Goal: Task Accomplishment & Management: Manage account settings

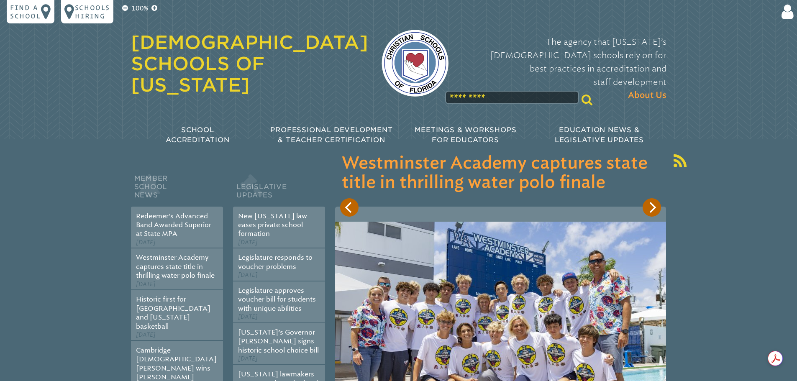
click at [786, 15] on icon at bounding box center [785, 11] width 15 height 17
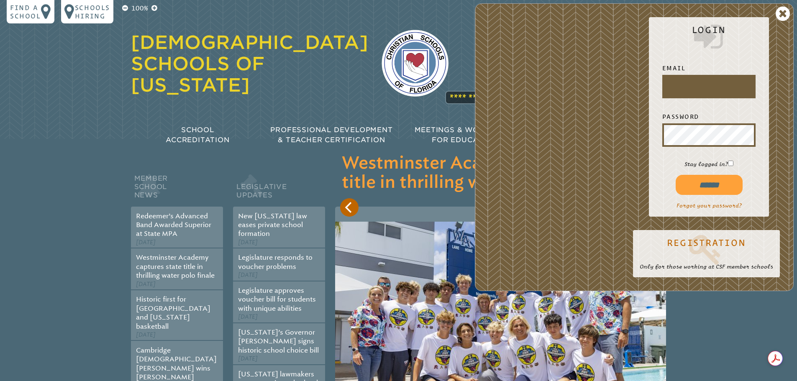
click at [685, 96] on input "text" at bounding box center [709, 87] width 90 height 20
type input "**********"
click at [676, 175] on input "******" at bounding box center [709, 185] width 67 height 20
type input "**********"
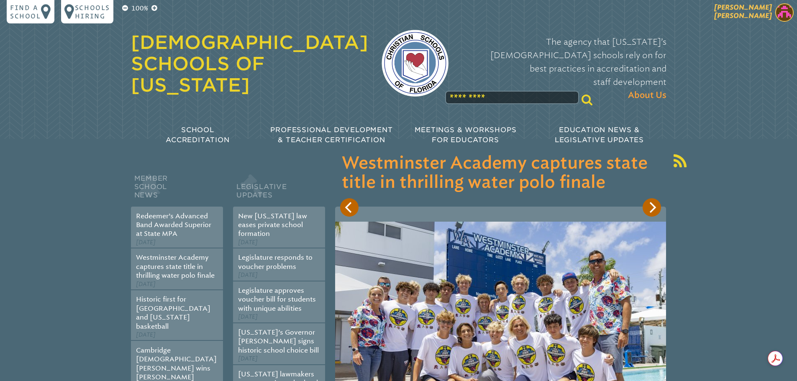
click at [779, 14] on img at bounding box center [784, 12] width 18 height 18
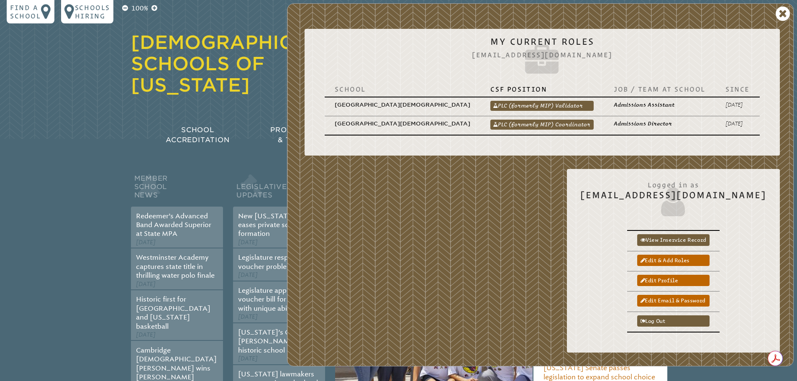
click at [548, 120] on link "PLC (formerly MIP) Coordinator" at bounding box center [541, 125] width 103 height 10
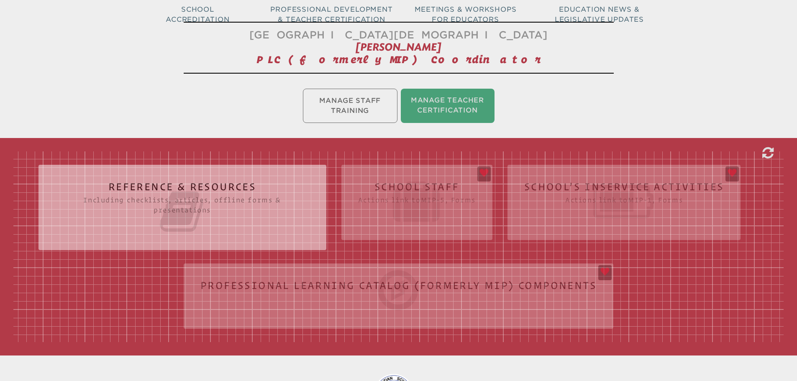
scroll to position [125, 0]
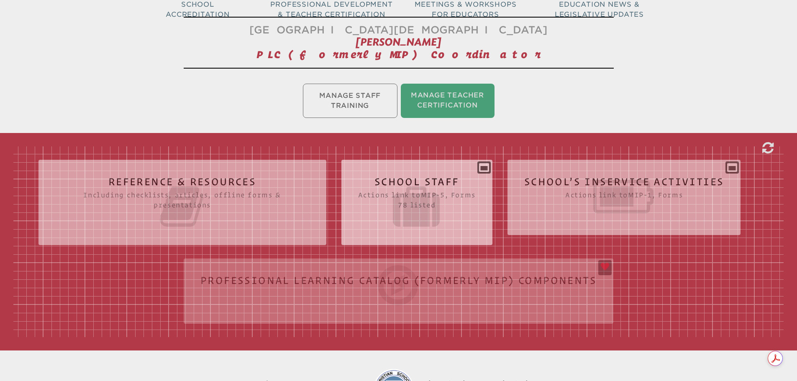
click at [406, 196] on icon at bounding box center [417, 206] width 118 height 47
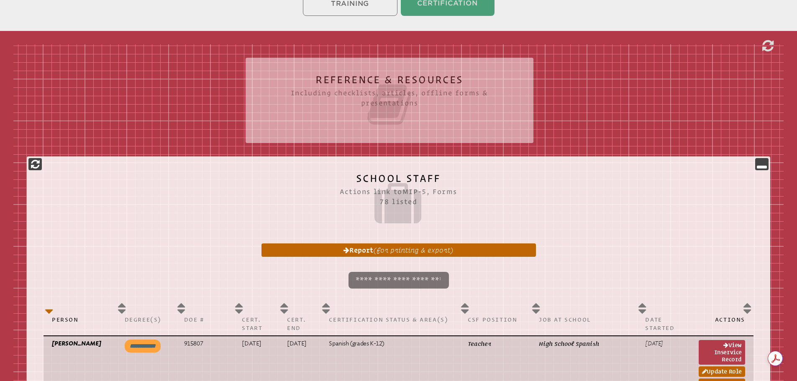
scroll to position [335, 0]
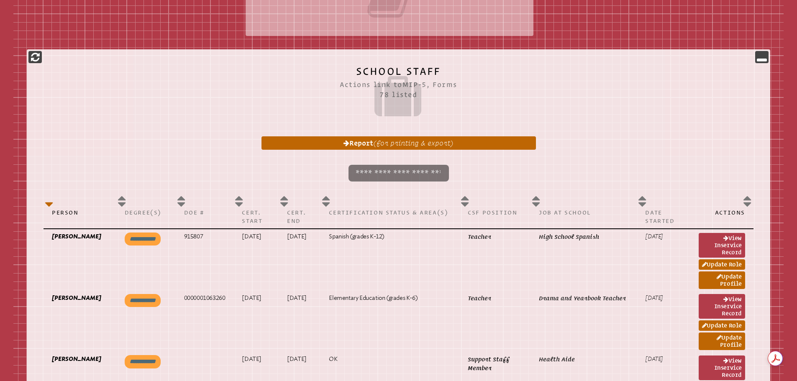
click at [389, 174] on input "search" at bounding box center [398, 173] width 100 height 17
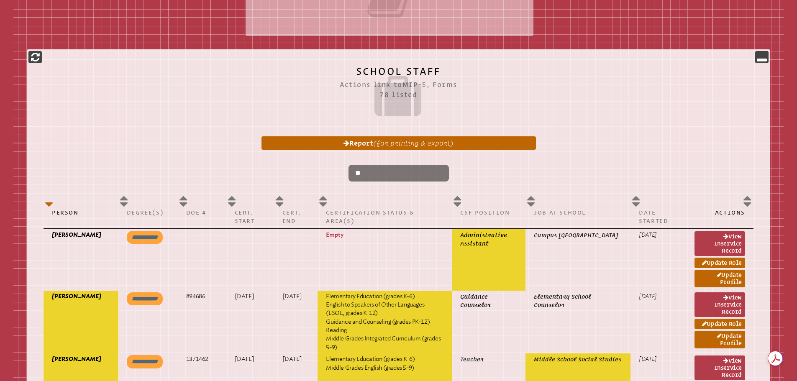
type input "*"
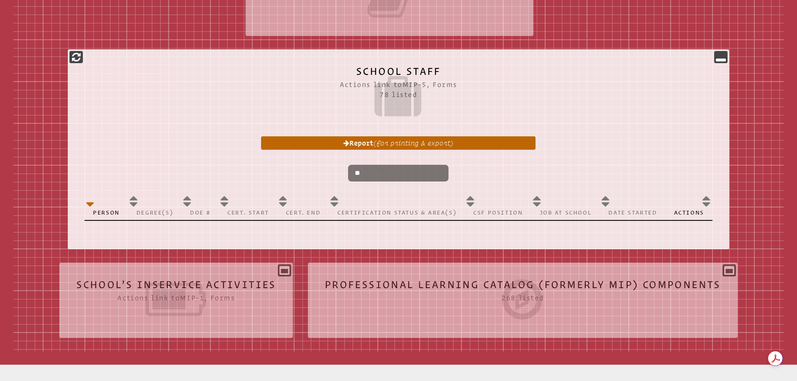
type input "*"
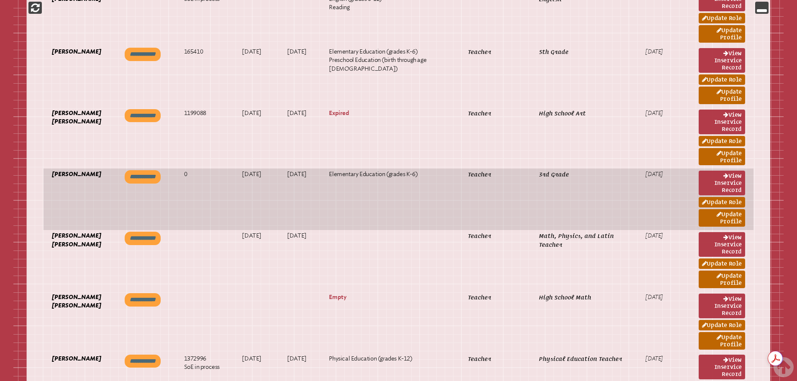
scroll to position [3179, 0]
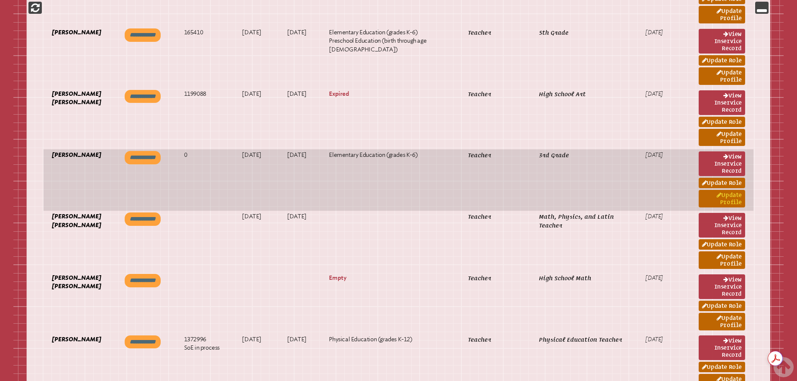
click at [722, 195] on link "Update Profile" at bounding box center [722, 199] width 46 height 18
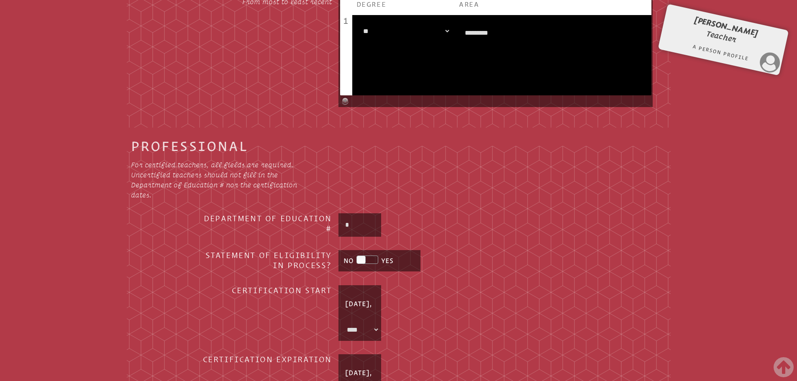
scroll to position [725, 0]
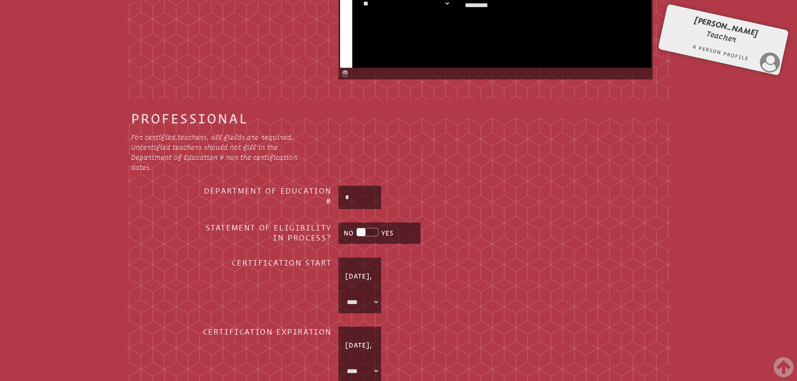
click at [356, 193] on input "*" at bounding box center [359, 197] width 39 height 20
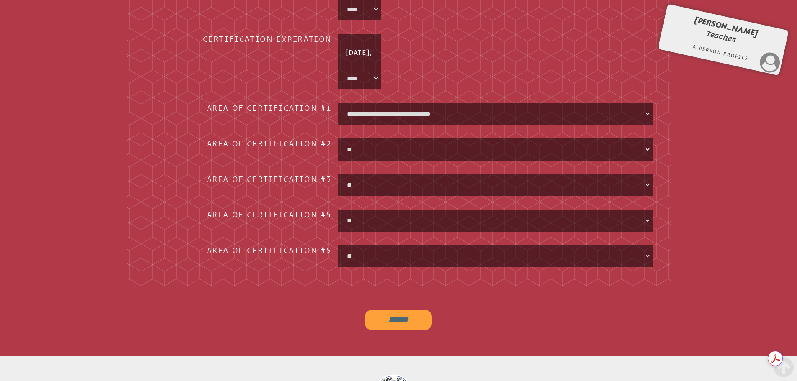
scroll to position [1185, 0]
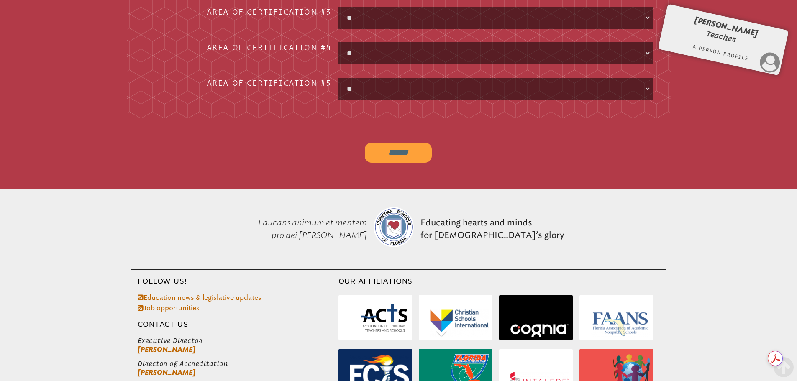
type input "*******"
click at [386, 150] on input "******" at bounding box center [398, 153] width 67 height 20
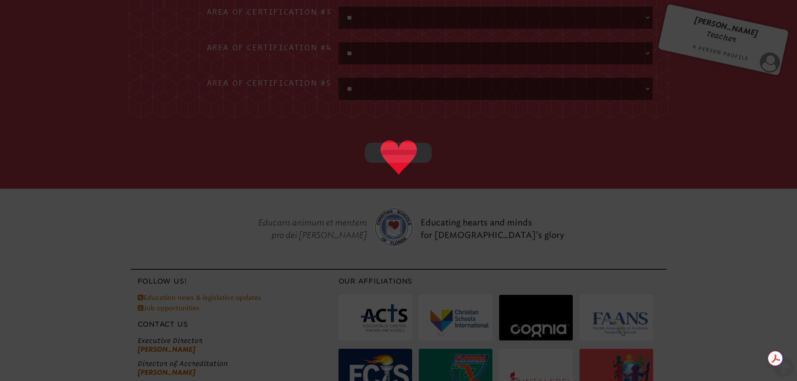
type input "******"
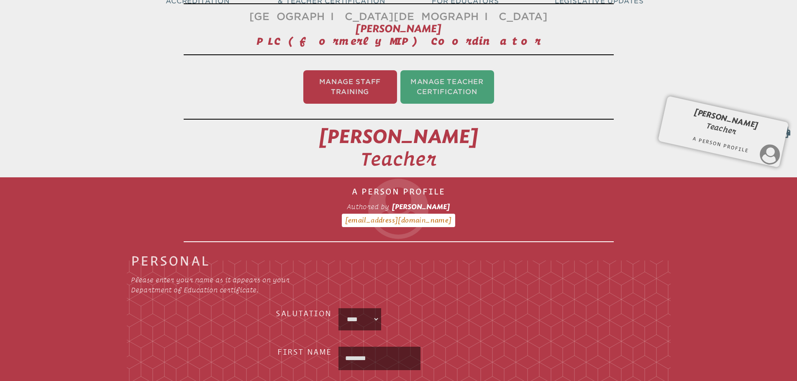
scroll to position [0, 0]
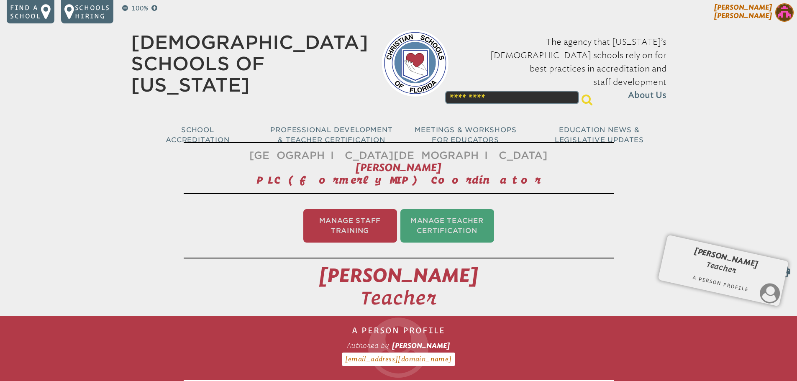
click at [782, 12] on img at bounding box center [784, 12] width 18 height 18
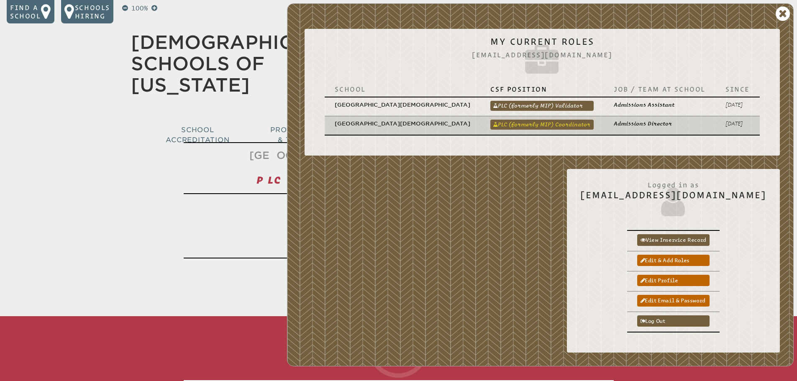
click at [553, 120] on link "PLC (formerly MIP) Coordinator" at bounding box center [541, 125] width 103 height 10
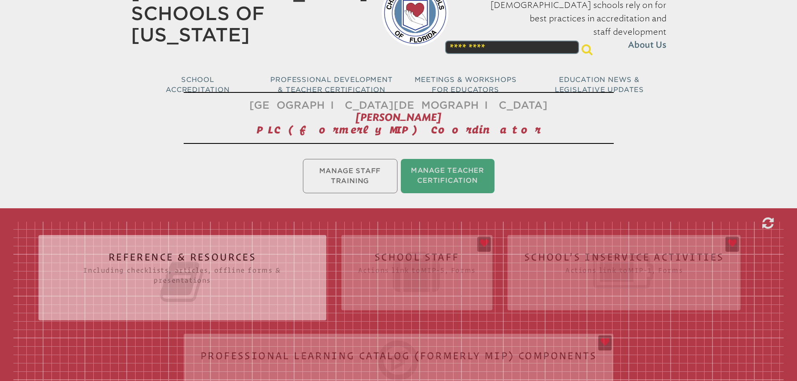
scroll to position [167, 0]
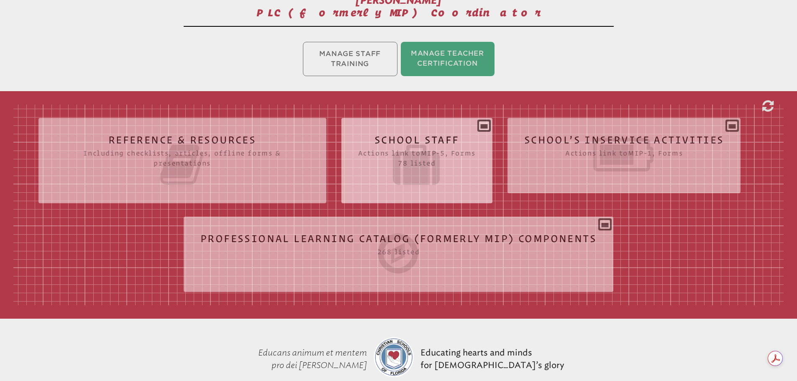
click at [433, 163] on icon at bounding box center [417, 164] width 118 height 47
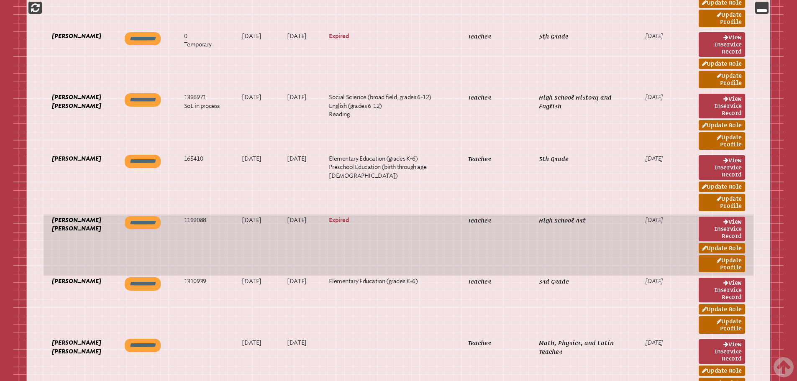
scroll to position [3054, 0]
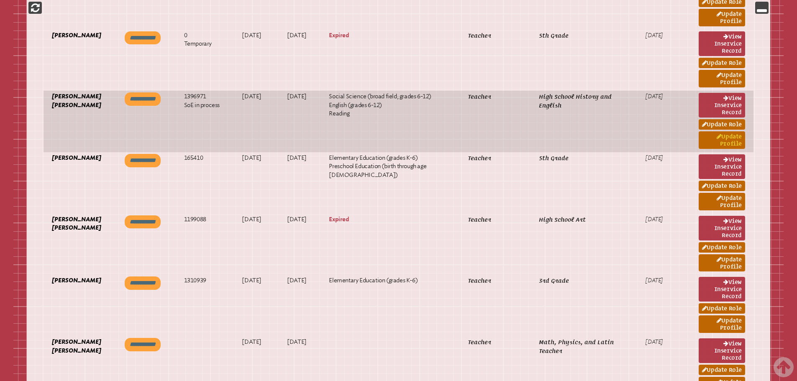
click at [711, 140] on link "Update Profile" at bounding box center [722, 140] width 46 height 18
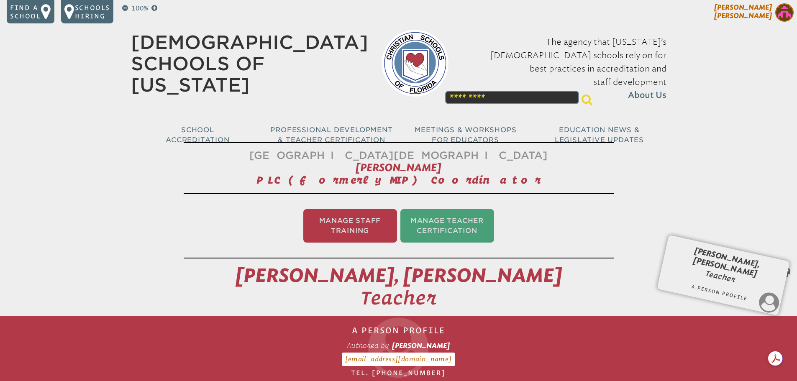
click at [789, 8] on img at bounding box center [784, 12] width 18 height 18
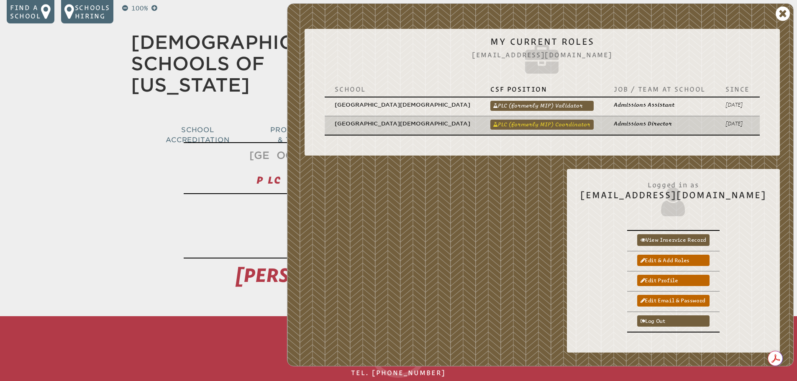
click at [567, 120] on link "PLC (formerly MIP) Coordinator" at bounding box center [541, 125] width 103 height 10
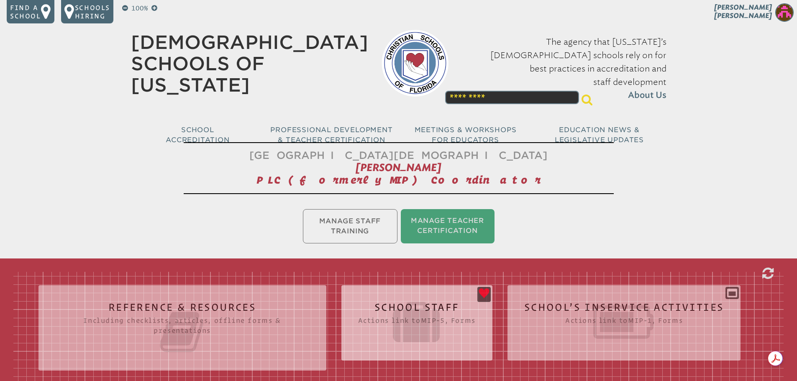
scroll to position [42, 0]
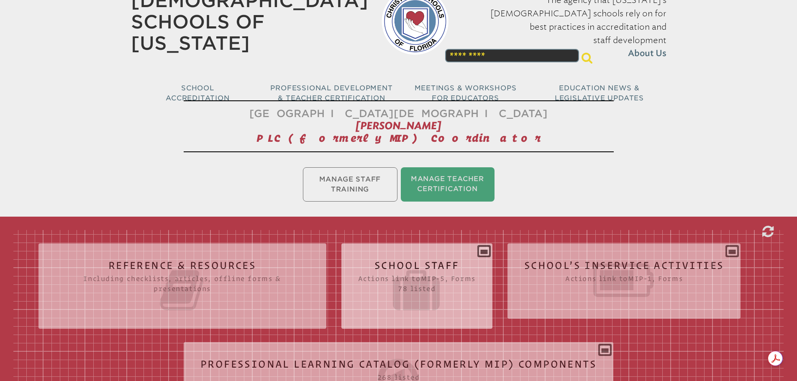
click at [385, 276] on icon at bounding box center [417, 290] width 118 height 47
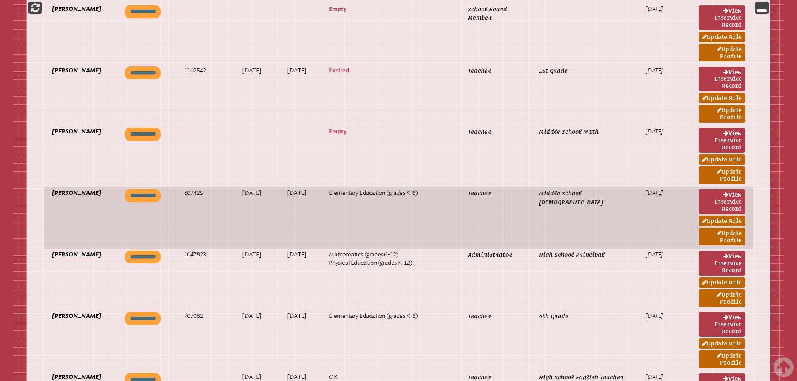
scroll to position [3639, 0]
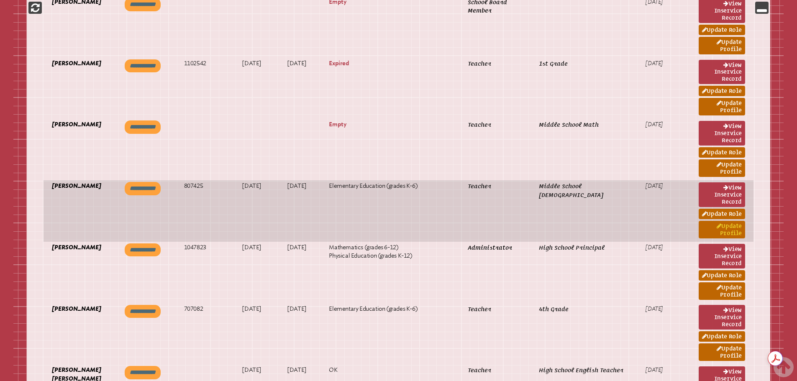
click at [719, 227] on icon at bounding box center [719, 226] width 5 height 6
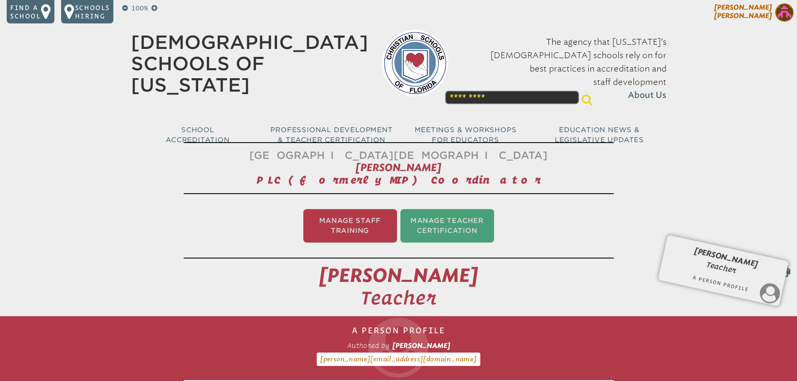
click at [783, 14] on img at bounding box center [784, 12] width 18 height 18
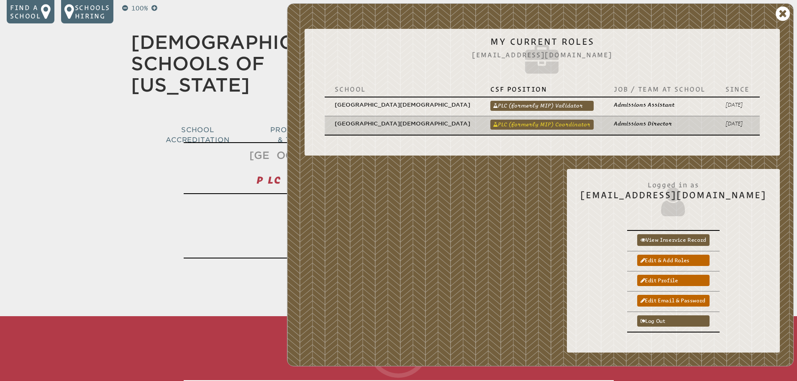
click at [545, 120] on link "PLC (formerly MIP) Coordinator" at bounding box center [541, 125] width 103 height 10
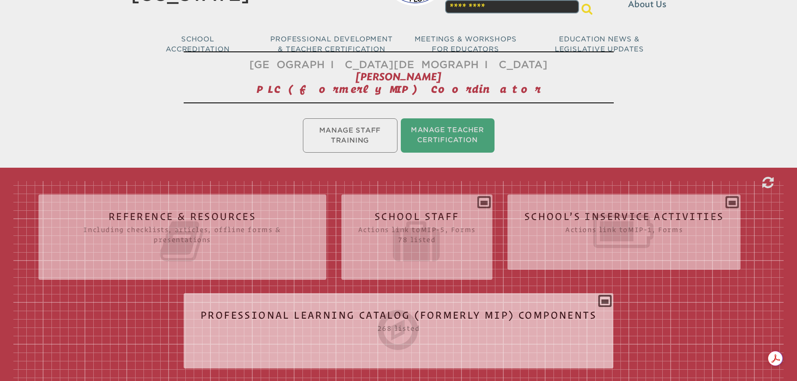
scroll to position [167, 0]
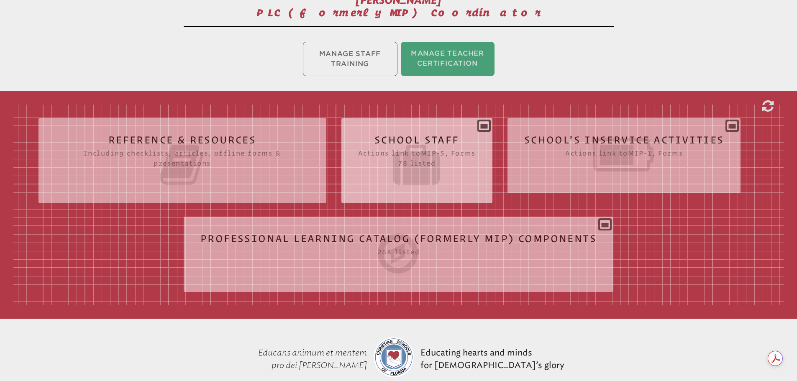
click at [374, 176] on icon at bounding box center [417, 164] width 118 height 47
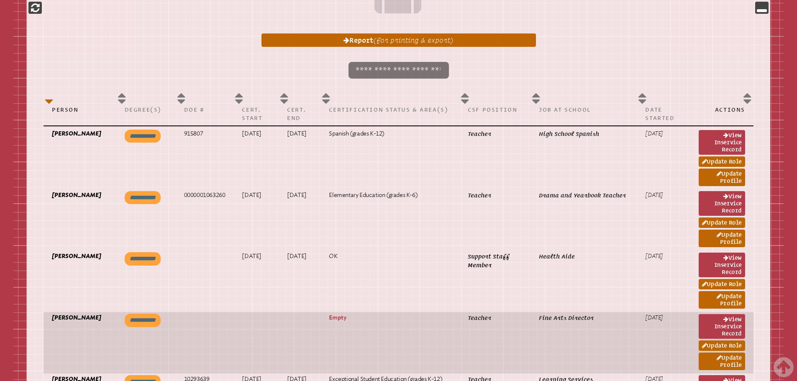
scroll to position [544, 0]
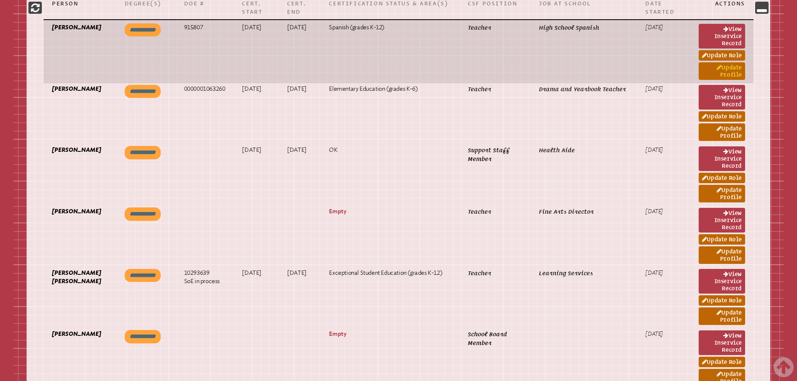
click at [726, 71] on link "Update Profile" at bounding box center [722, 71] width 46 height 18
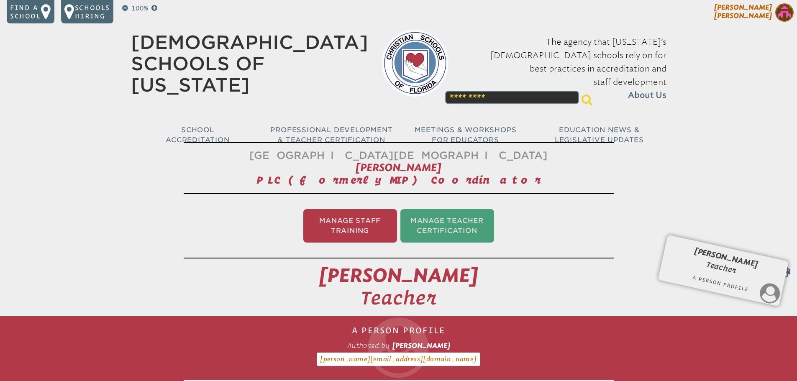
click at [783, 13] on img at bounding box center [784, 12] width 18 height 18
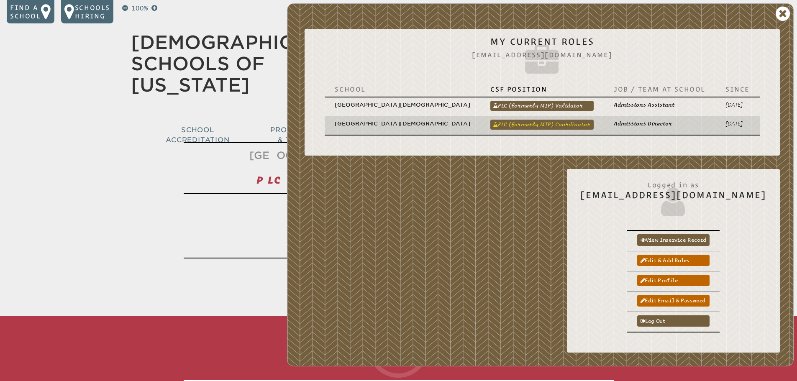
click at [510, 120] on link "PLC (formerly MIP) Coordinator" at bounding box center [541, 125] width 103 height 10
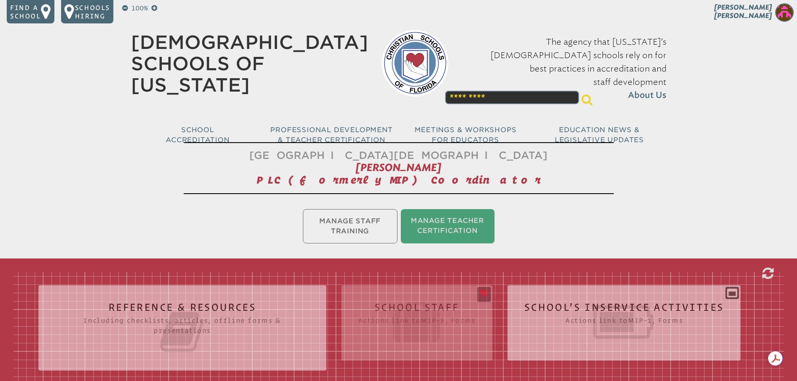
click at [421, 304] on div "Reference & Resources Including checklists, articles, offline forms & presentat…" at bounding box center [398, 372] width 770 height 201
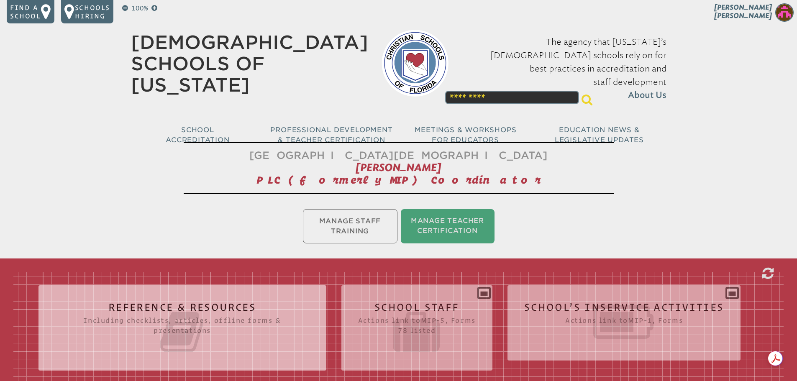
click at [412, 322] on icon at bounding box center [417, 332] width 118 height 47
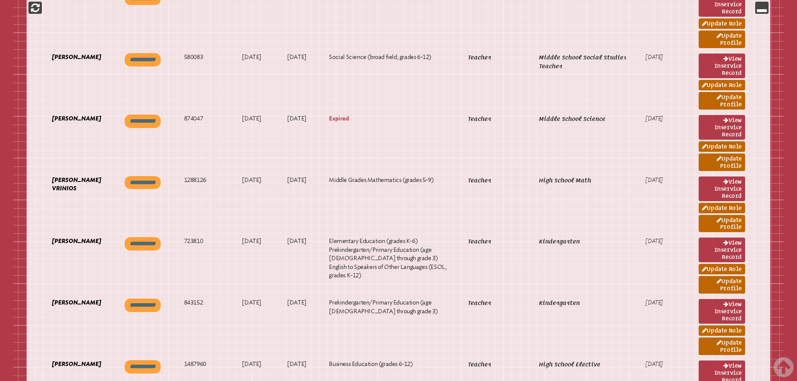
scroll to position [4890, 0]
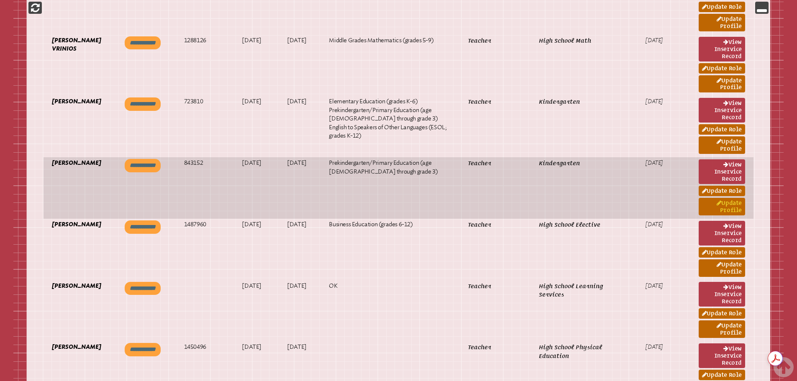
click at [718, 204] on icon at bounding box center [719, 203] width 5 height 6
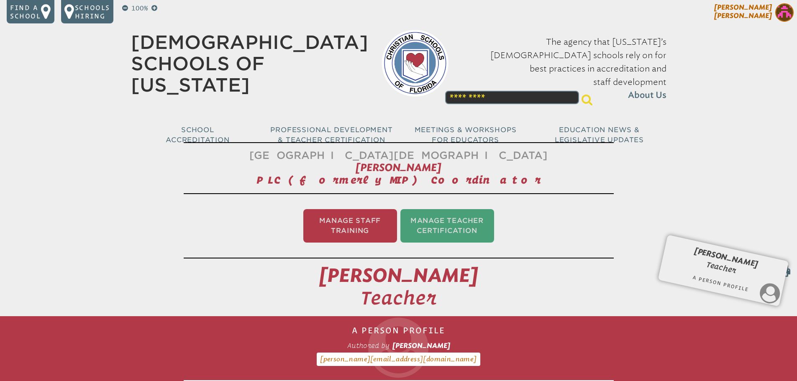
click at [779, 16] on img at bounding box center [784, 12] width 18 height 18
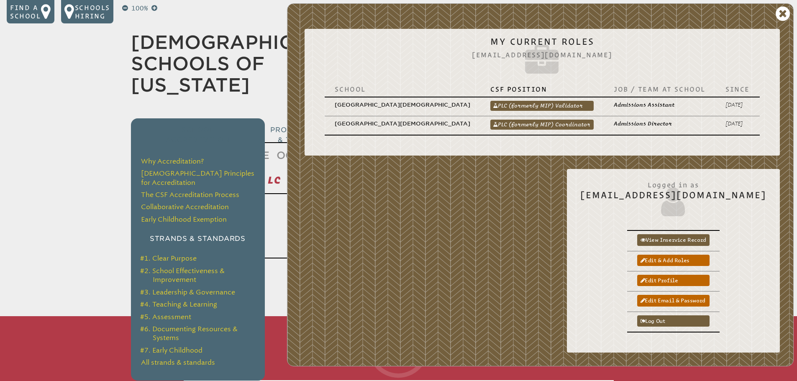
drag, startPoint x: 565, startPoint y: 113, endPoint x: 195, endPoint y: 109, distance: 370.6
click at [565, 120] on link "PLC (formerly MIP) Coordinator" at bounding box center [541, 125] width 103 height 10
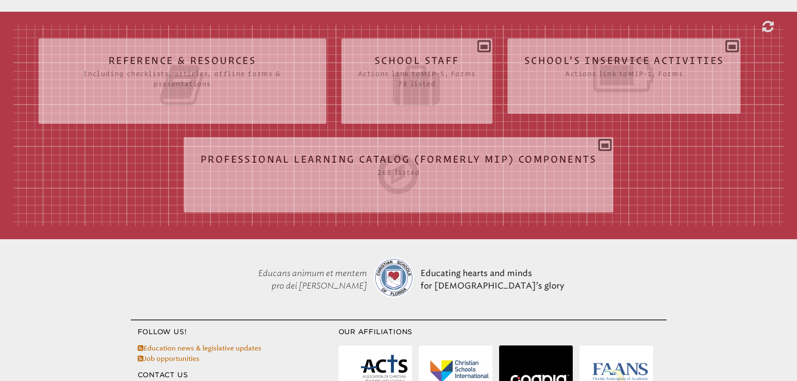
scroll to position [79, 0]
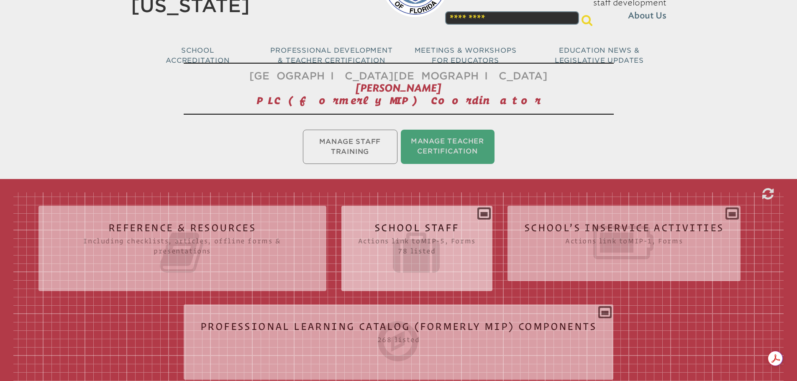
click at [415, 243] on icon at bounding box center [417, 252] width 118 height 47
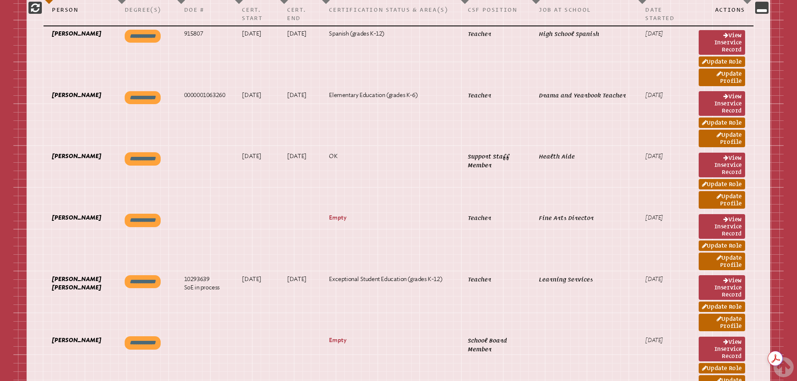
scroll to position [0, 0]
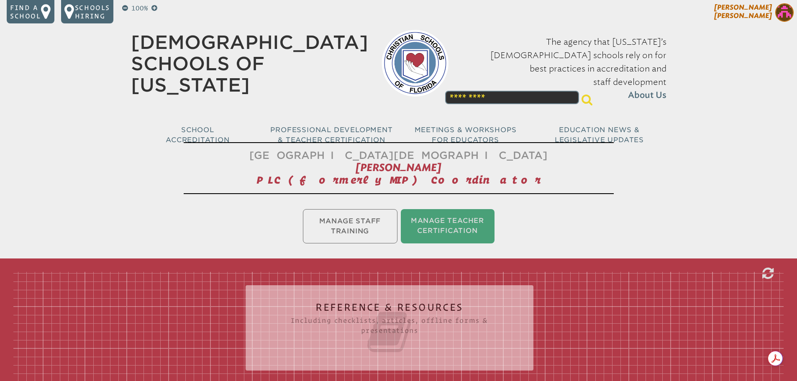
click at [783, 11] on img at bounding box center [784, 12] width 18 height 18
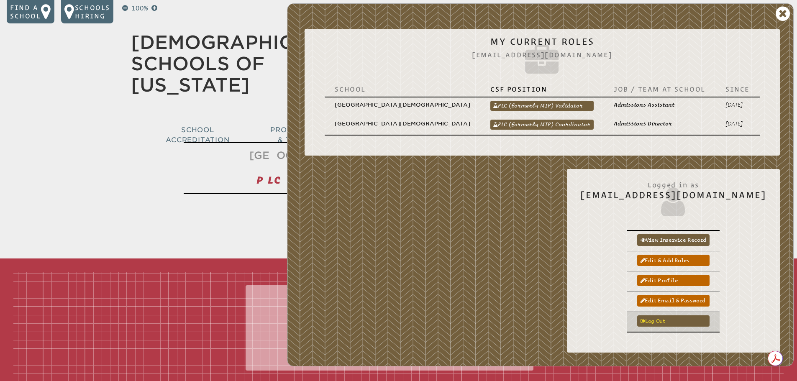
click at [676, 315] on link "Log out" at bounding box center [673, 320] width 72 height 11
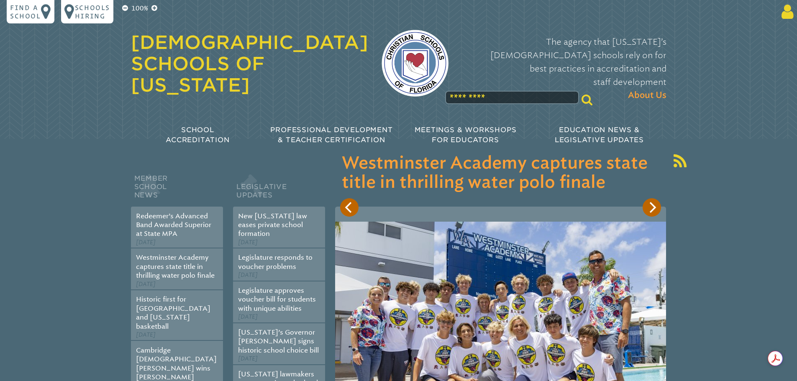
click at [790, 14] on icon at bounding box center [785, 11] width 15 height 17
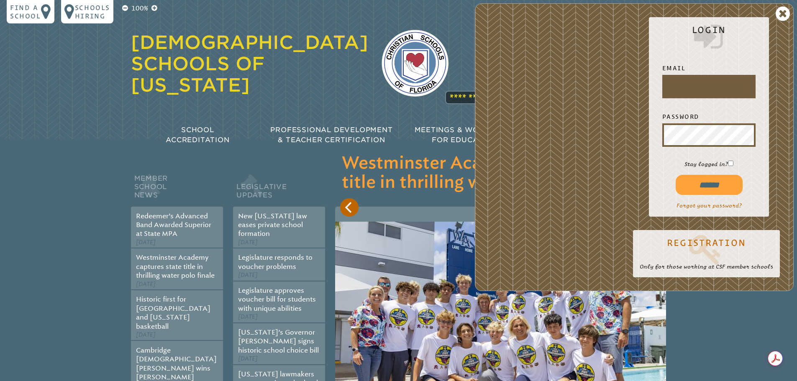
click at [680, 80] on input "text" at bounding box center [709, 87] width 90 height 20
type input "**********"
click at [707, 180] on input "******" at bounding box center [709, 185] width 67 height 20
type input "**********"
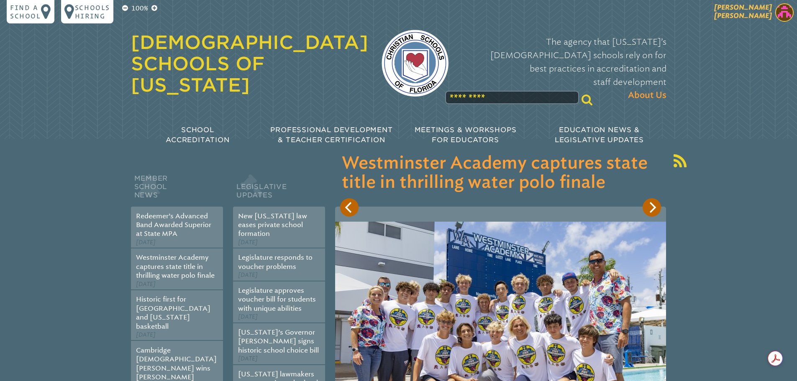
click at [781, 11] on img at bounding box center [784, 12] width 18 height 18
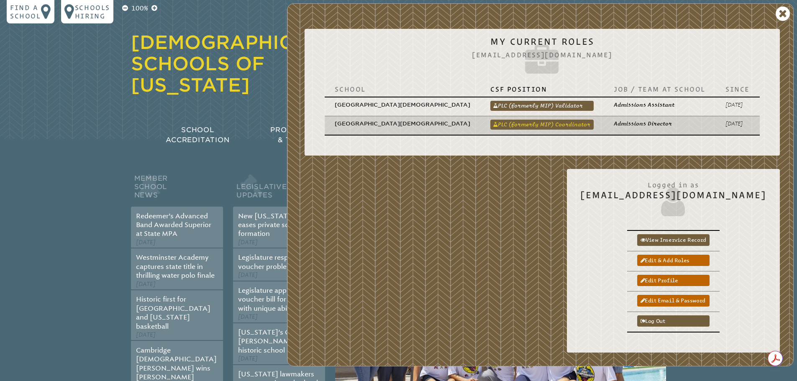
click at [562, 120] on link "PLC (formerly MIP) Coordinator" at bounding box center [541, 125] width 103 height 10
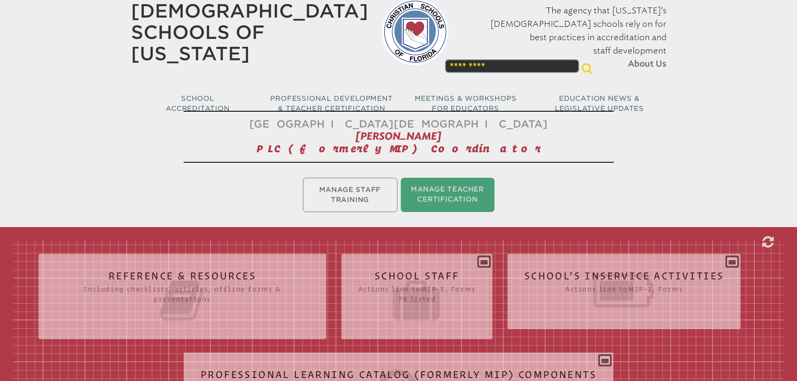
scroll to position [167, 0]
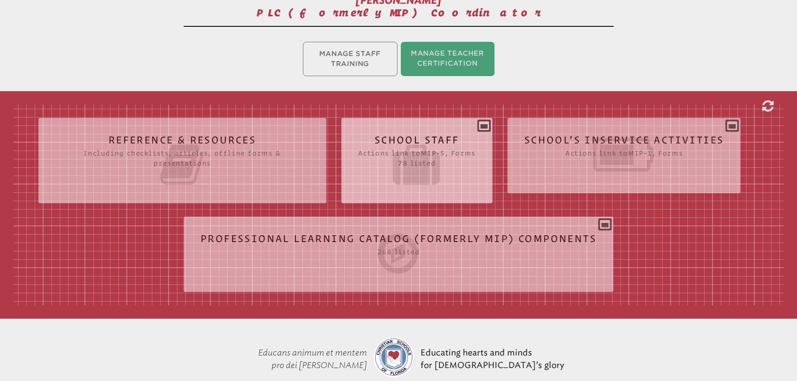
click at [425, 147] on icon at bounding box center [417, 164] width 118 height 47
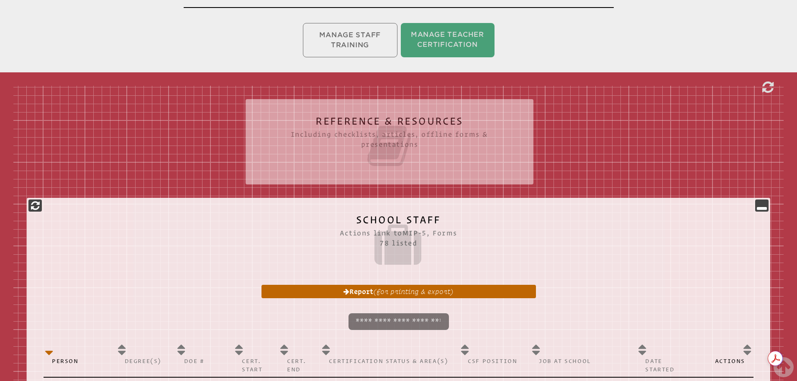
scroll to position [0, 0]
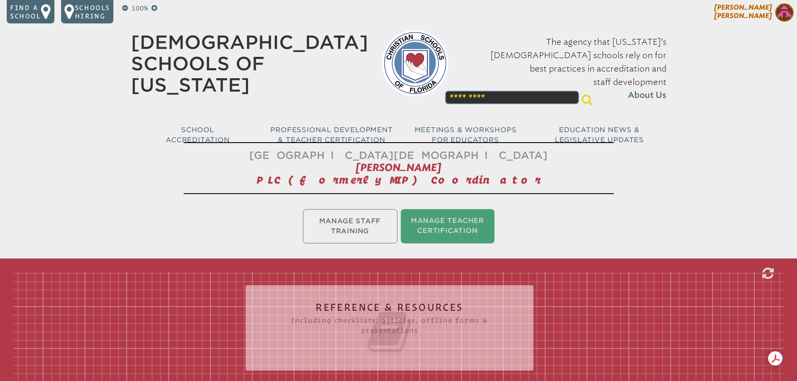
click at [784, 9] on img at bounding box center [784, 12] width 18 height 18
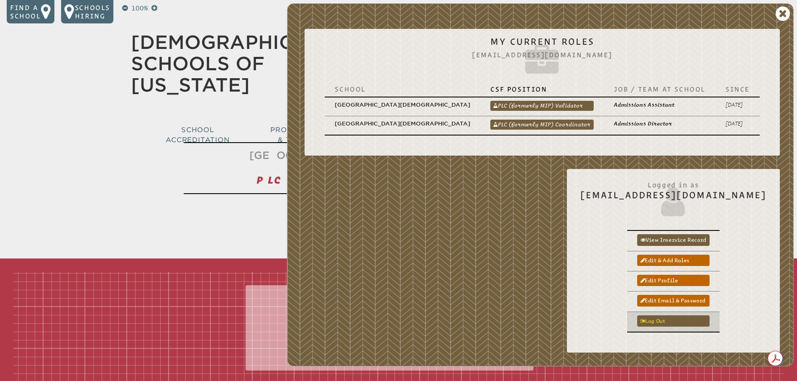
click at [683, 315] on link "Log out" at bounding box center [673, 320] width 72 height 11
